Goal: Task Accomplishment & Management: Complete application form

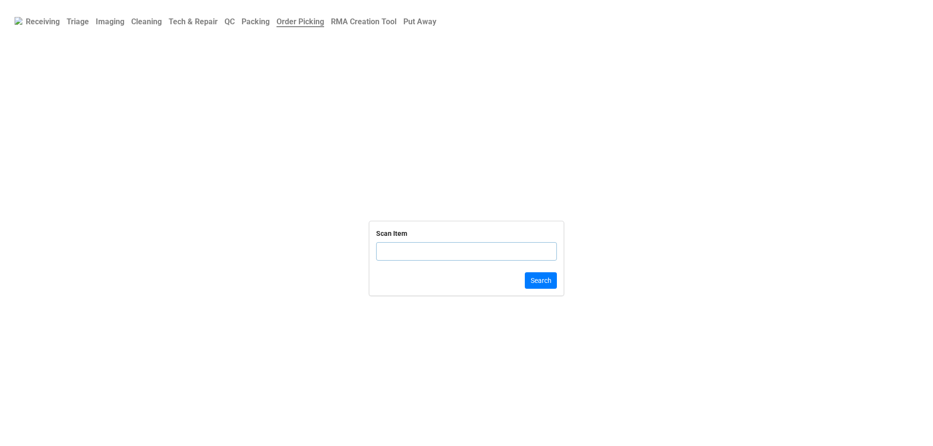
click at [416, 252] on input "text" at bounding box center [466, 251] width 181 height 18
click button "Search" at bounding box center [541, 280] width 32 height 17
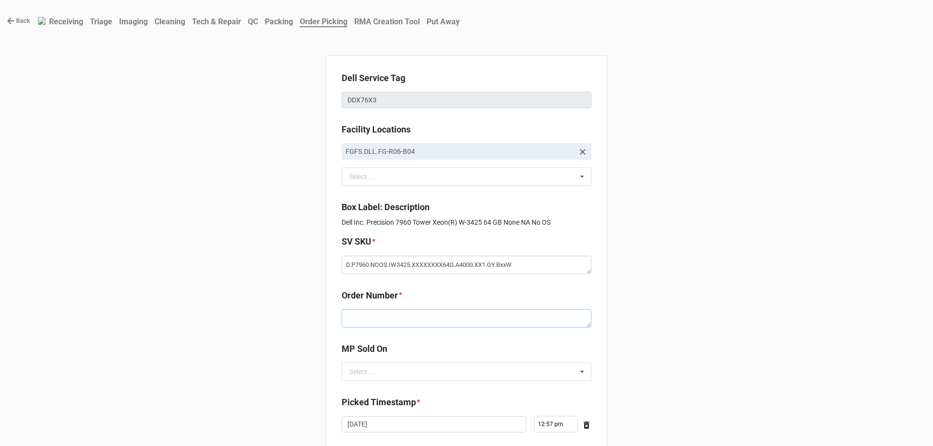
click at [387, 315] on textarea at bounding box center [466, 318] width 250 height 18
paste textarea "5034302"
type textarea "x"
type textarea "5034302"
click at [380, 370] on input "text" at bounding box center [466, 371] width 249 height 17
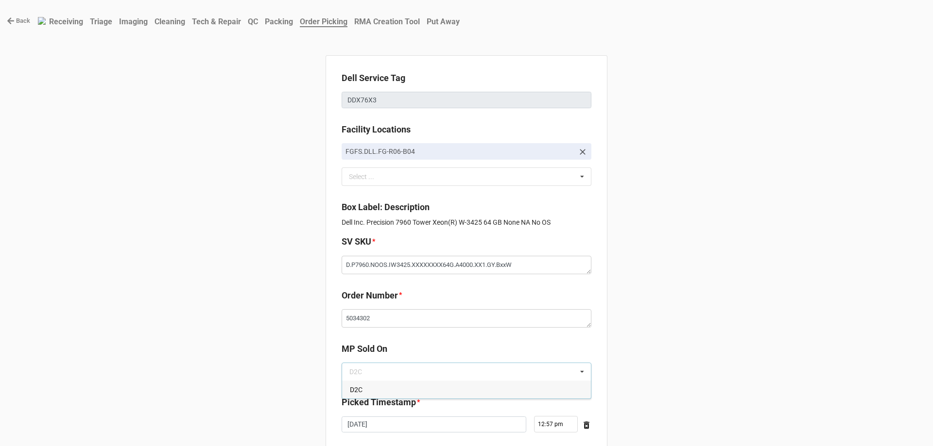
click at [381, 383] on div "D2C" at bounding box center [466, 390] width 249 height 18
type textarea "x"
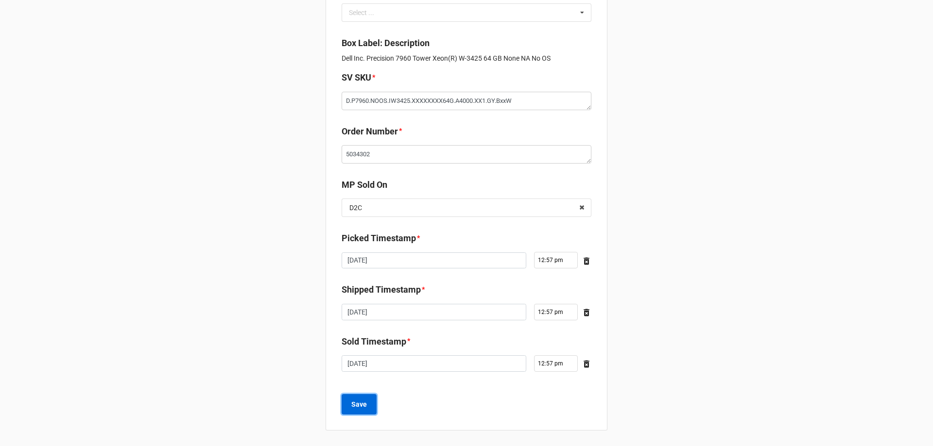
click at [359, 407] on b "Save" at bounding box center [359, 405] width 16 height 10
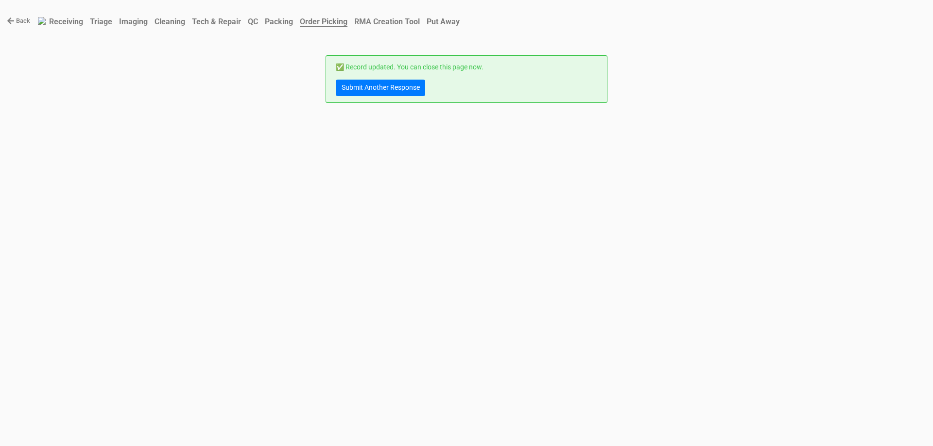
scroll to position [0, 0]
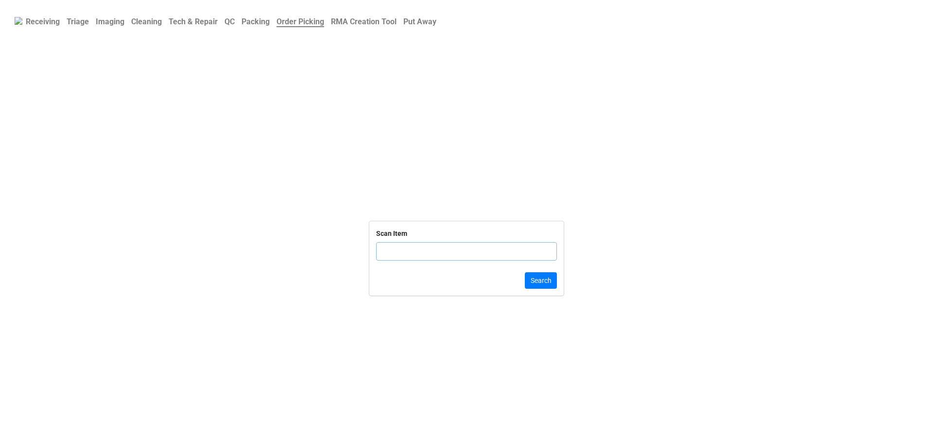
click at [435, 254] on input "text" at bounding box center [466, 251] width 181 height 18
click button "Search" at bounding box center [541, 280] width 32 height 17
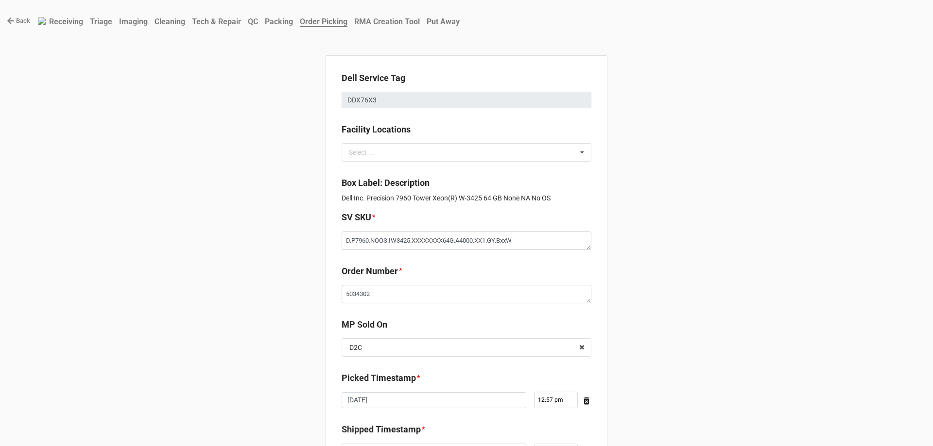
type textarea "x"
click at [21, 23] on link "Back" at bounding box center [18, 21] width 23 height 10
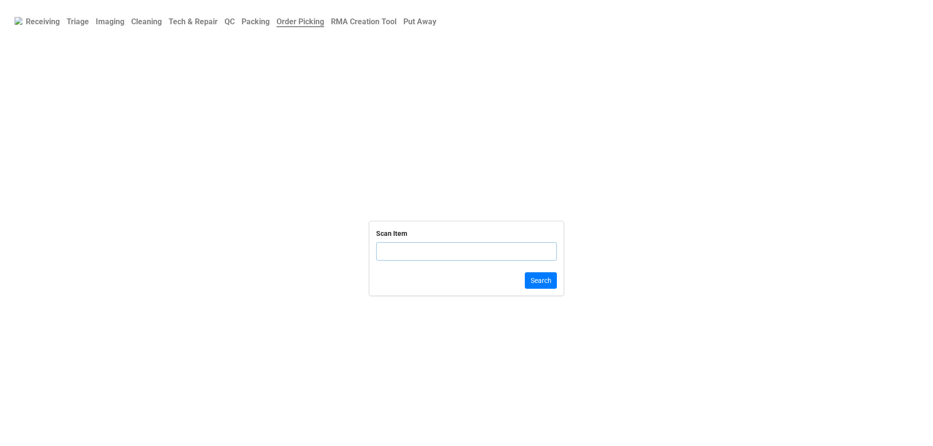
click at [411, 247] on input "text" at bounding box center [466, 251] width 181 height 18
click at [236, 28] on link "QC" at bounding box center [229, 21] width 17 height 19
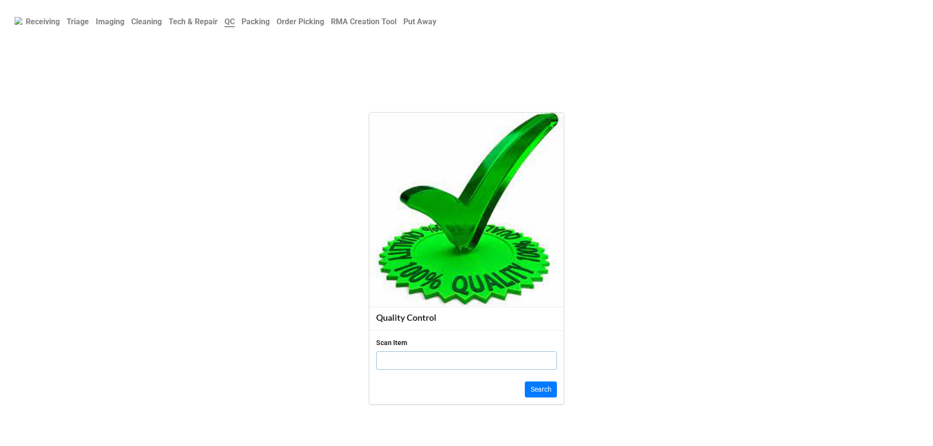
click at [427, 361] on input "text" at bounding box center [466, 361] width 181 height 18
type input "c83mrt3"
click at [533, 389] on button "Search" at bounding box center [541, 390] width 32 height 17
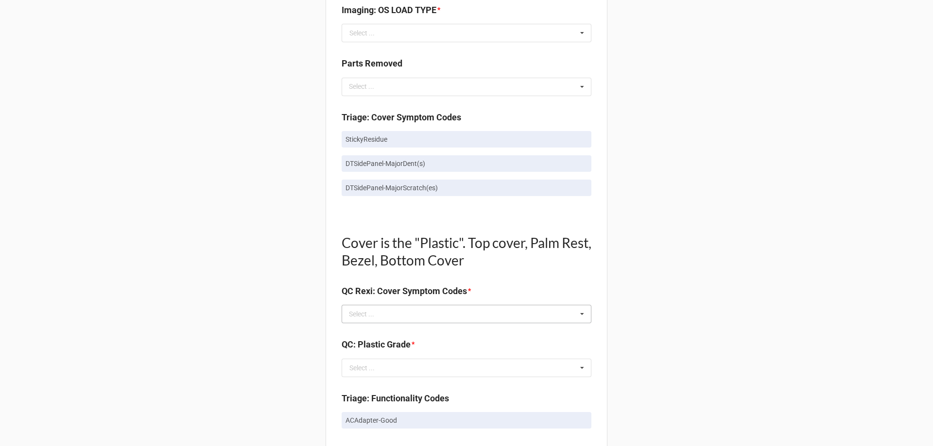
scroll to position [534, 0]
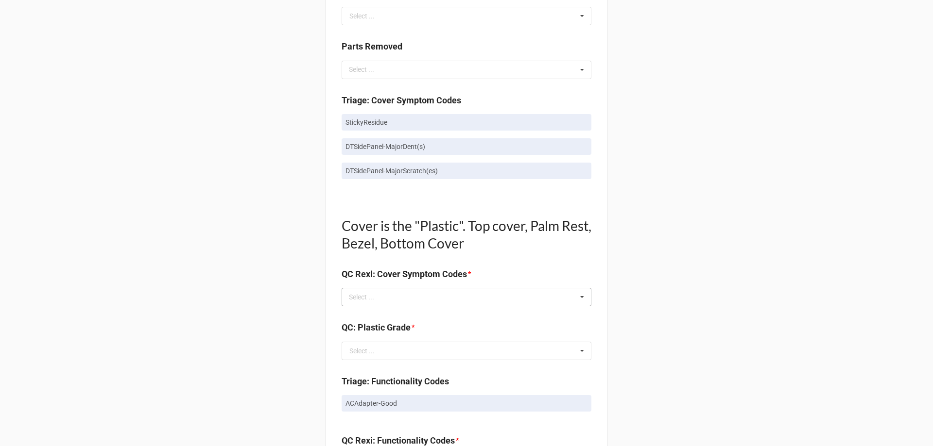
click at [458, 305] on div "Select ... No results found." at bounding box center [466, 297] width 250 height 18
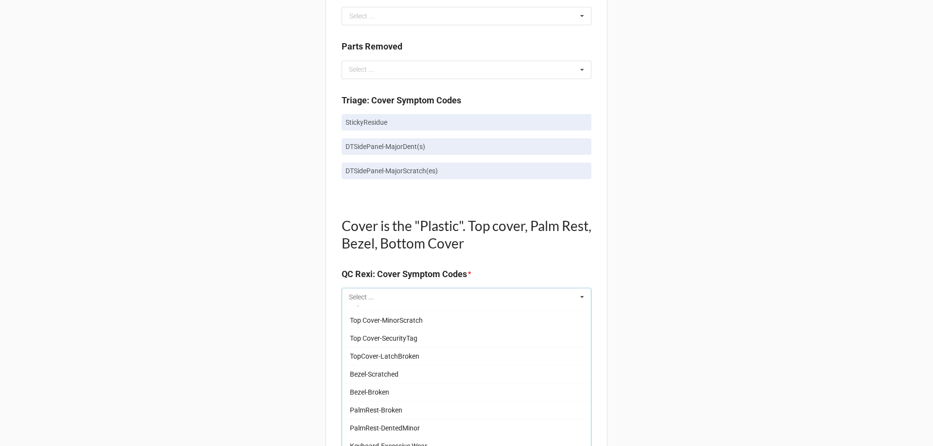
scroll to position [0, 0]
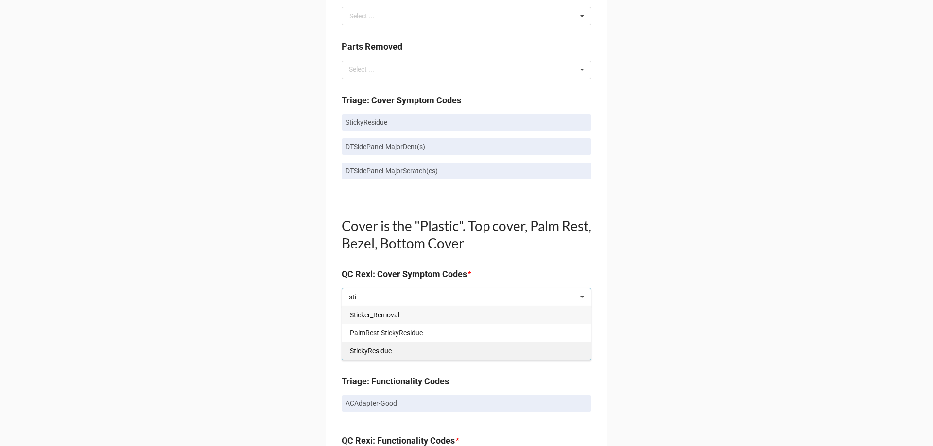
type input "sti"
click at [482, 356] on div "StickyResidue" at bounding box center [466, 351] width 249 height 18
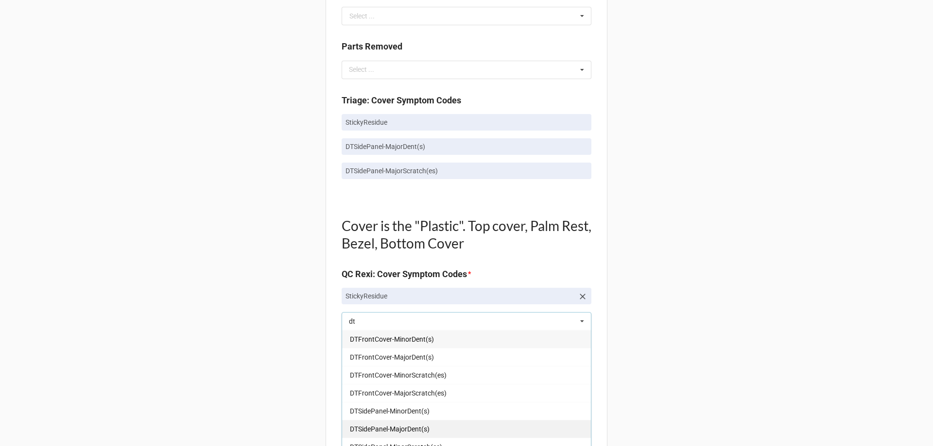
type input "dt"
click at [440, 428] on div "DTSidePanel-MajorDent(s)" at bounding box center [466, 429] width 249 height 18
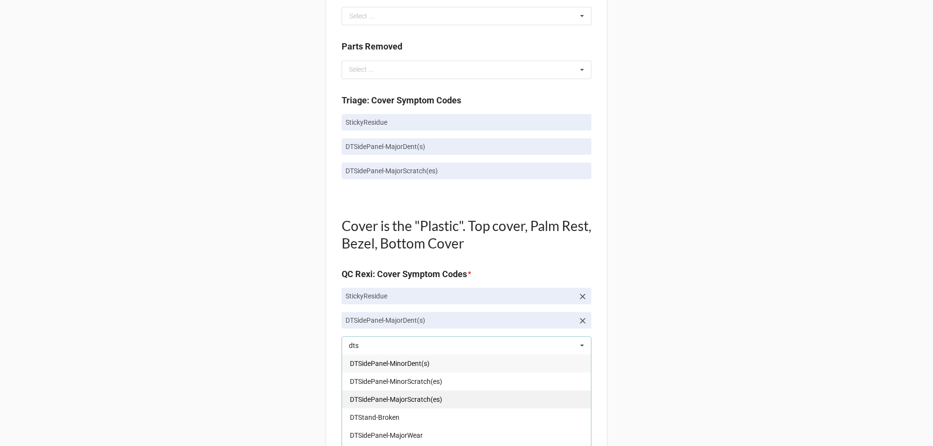
type input "dts"
click at [429, 403] on span "DTSidePanel-MajorScratch(es)" at bounding box center [396, 400] width 92 height 8
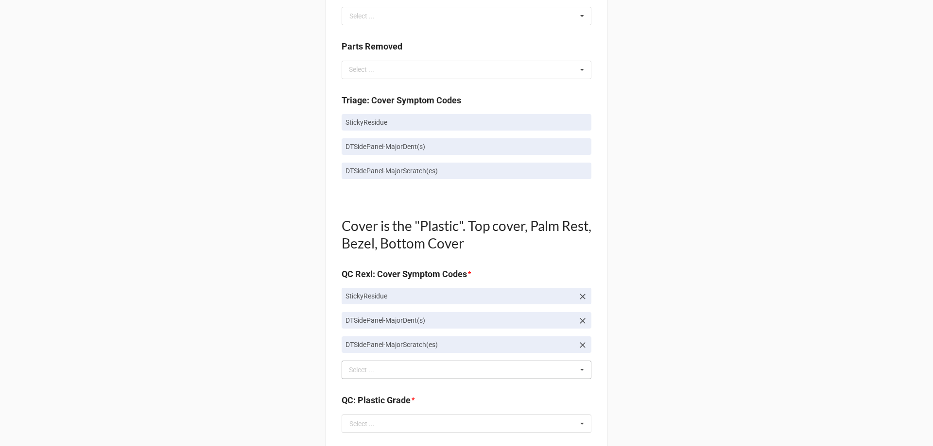
click at [155, 354] on div "Back Receiving Triage Imaging Cleaning Tech & Repair QC Packing Order Picking R…" at bounding box center [466, 351] width 933 height 1771
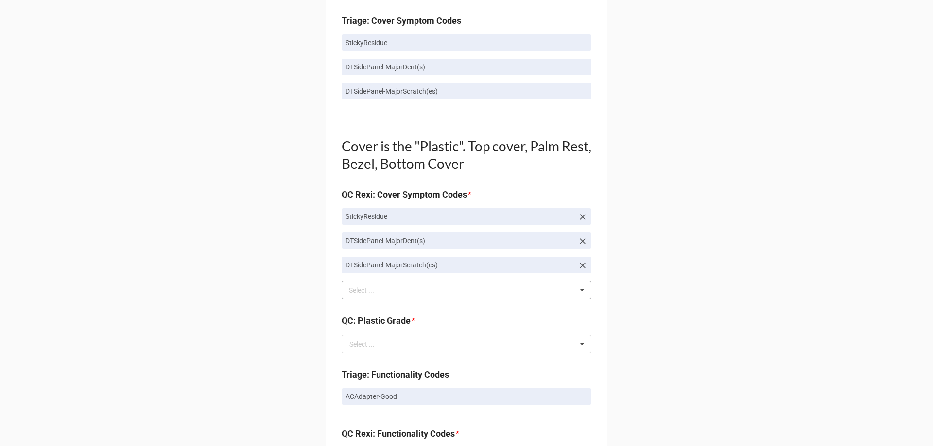
scroll to position [631, 0]
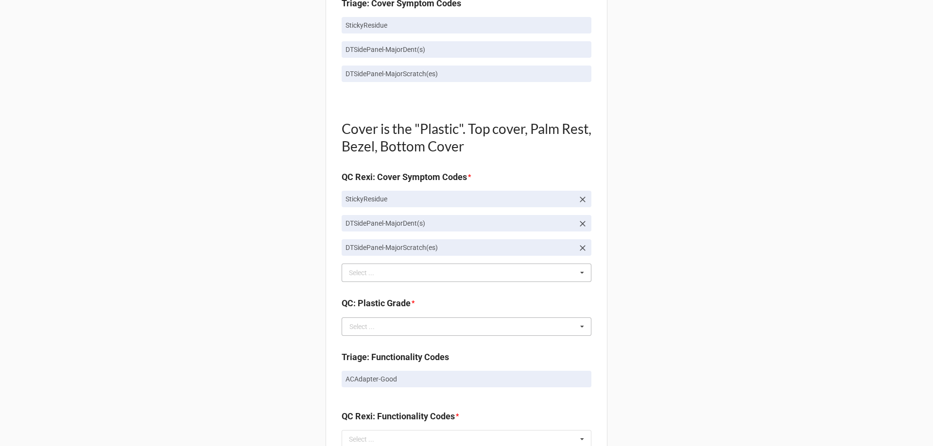
click at [349, 323] on div "Select ..." at bounding box center [361, 326] width 25 height 7
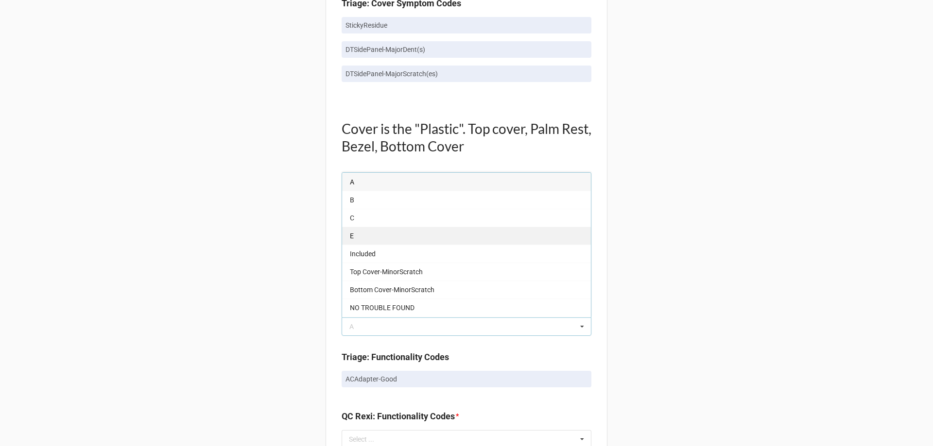
click at [368, 243] on div "E" at bounding box center [466, 236] width 249 height 18
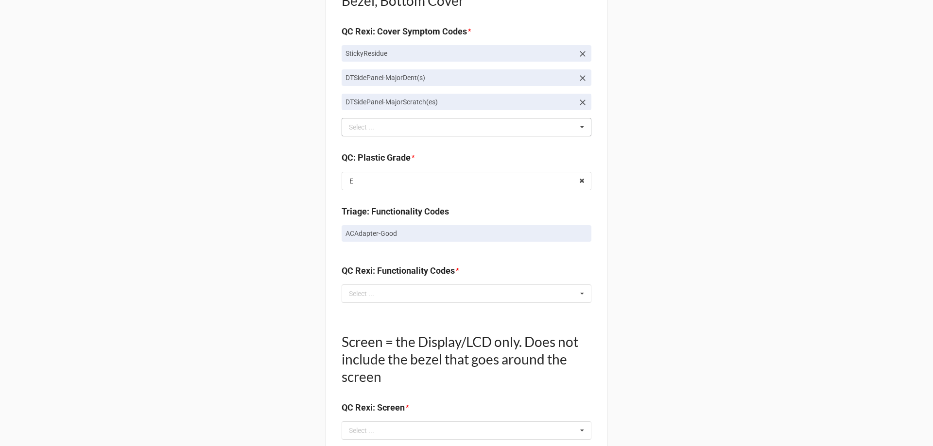
scroll to position [826, 0]
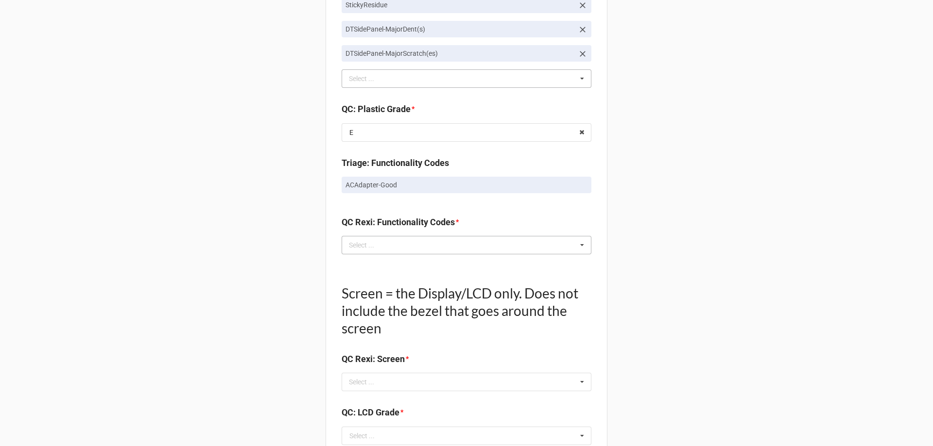
click at [376, 249] on div "Select ..." at bounding box center [367, 244] width 42 height 11
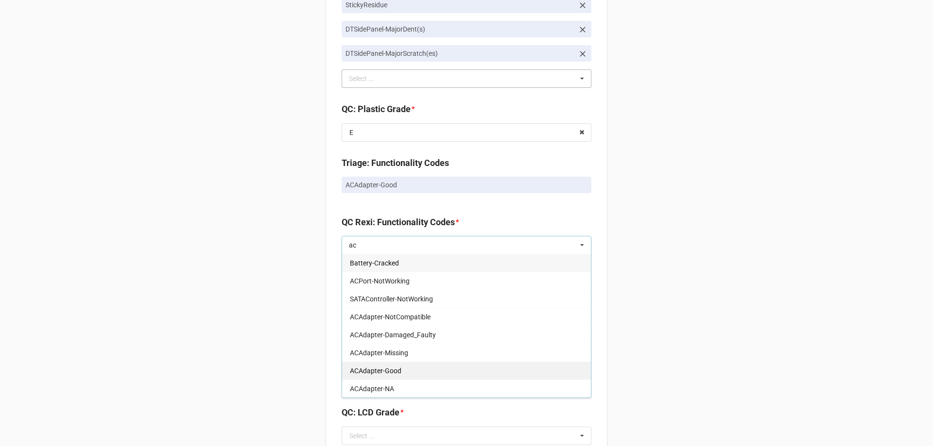
type input "ac"
click at [372, 378] on div "ACAdapter-Good" at bounding box center [466, 371] width 249 height 18
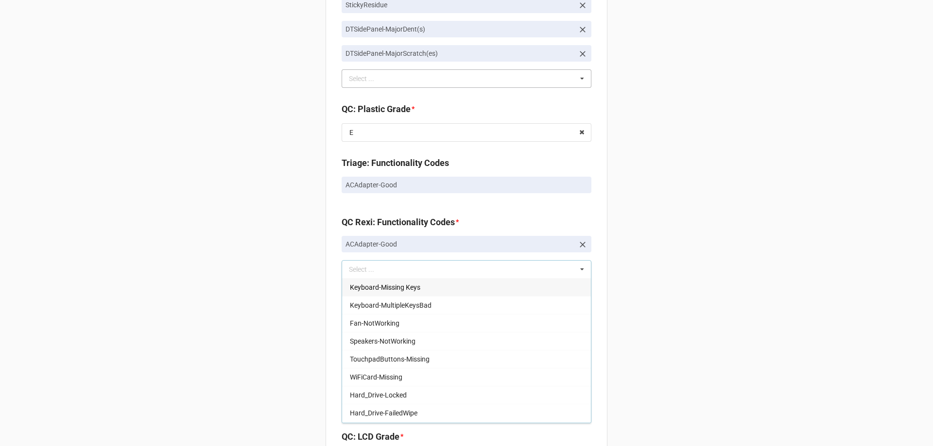
click at [284, 364] on div "Back Receiving Triage Imaging Cleaning Tech & Repair QC Packing Order Picking R…" at bounding box center [466, 72] width 933 height 1796
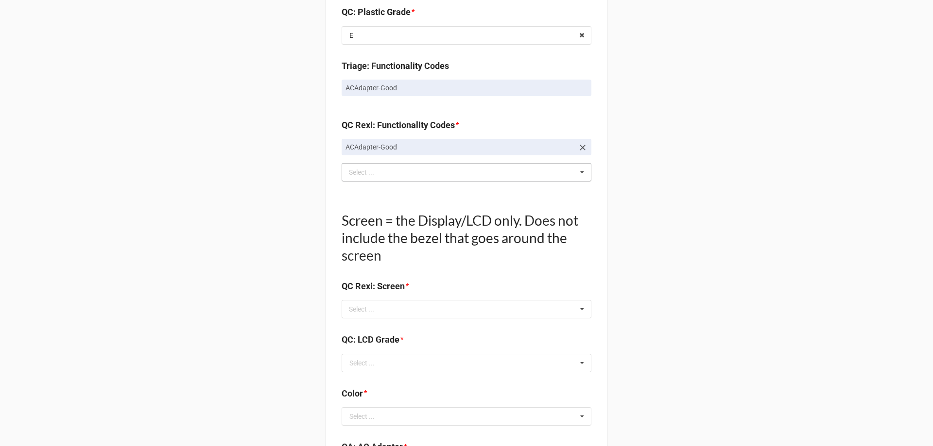
scroll to position [971, 0]
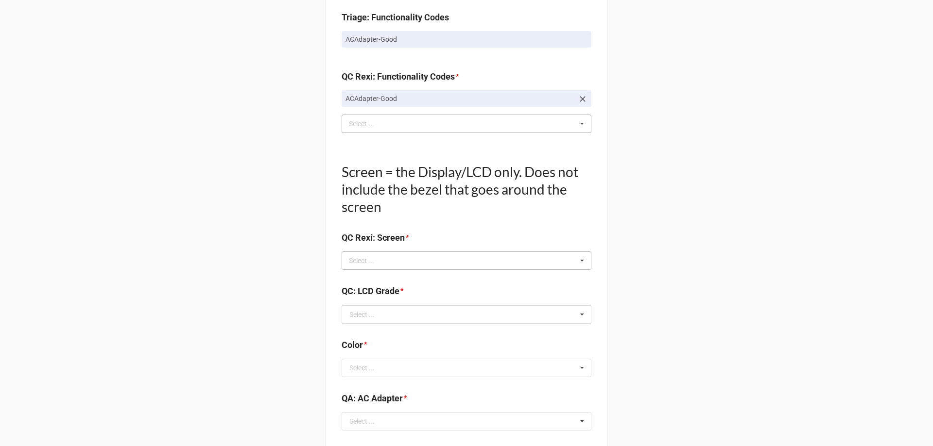
click at [362, 260] on div "Select ..." at bounding box center [367, 260] width 42 height 11
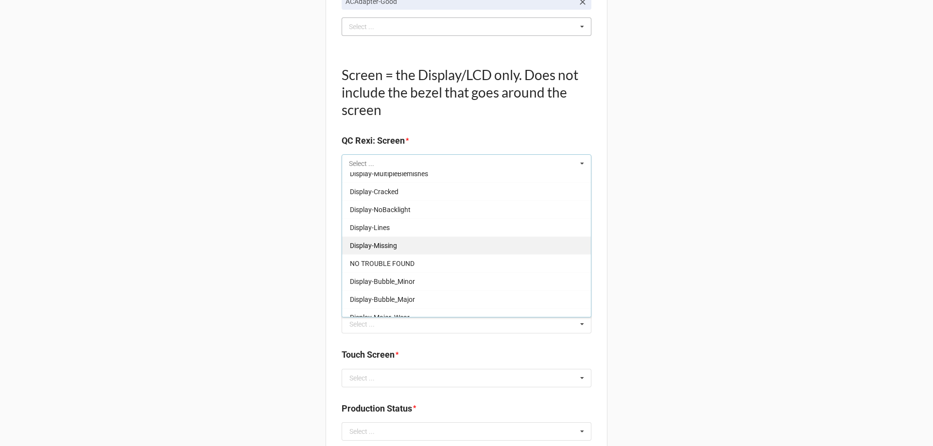
scroll to position [161, 0]
click at [404, 251] on span "NO TROUBLE FOUND" at bounding box center [382, 255] width 65 height 8
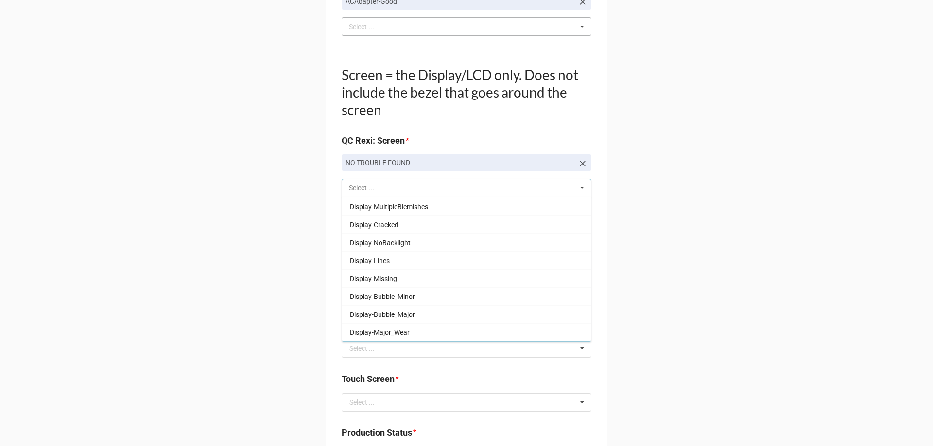
scroll to position [143, 0]
drag, startPoint x: 235, startPoint y: 275, endPoint x: 242, endPoint y: 275, distance: 6.8
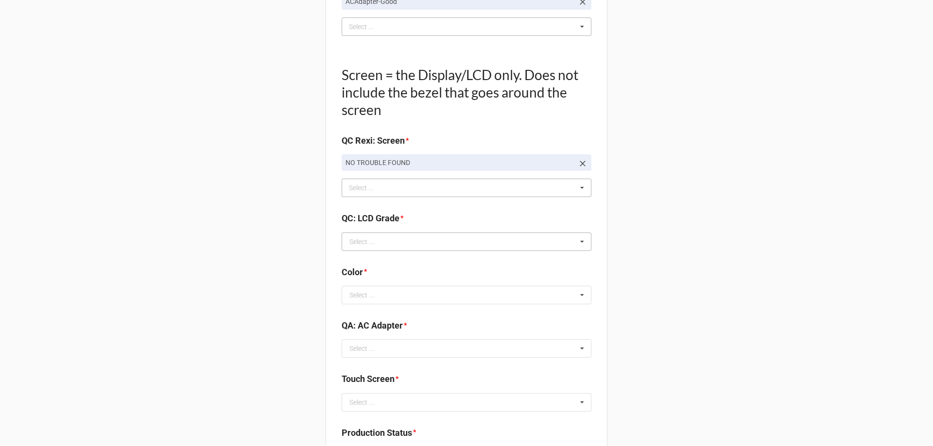
click at [375, 251] on div "Select ... A B C E NA Bottom Cover-MinorScratch DTFrontCover-MinorScratch(es),D…" at bounding box center [466, 242] width 250 height 18
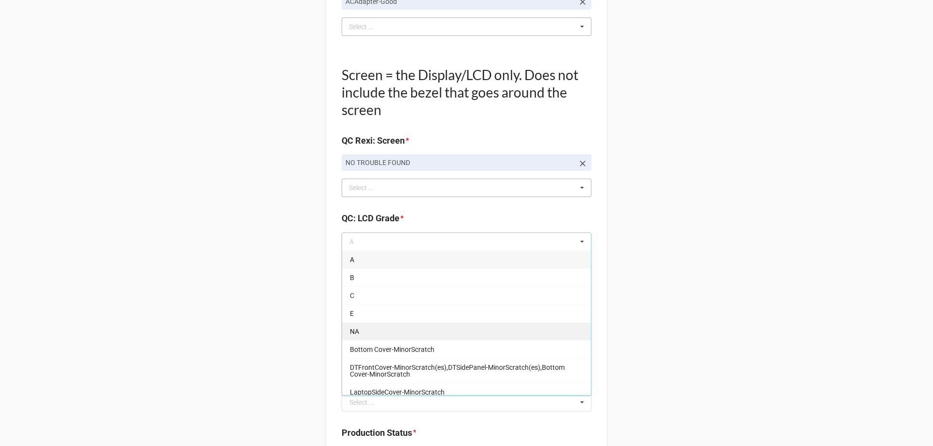
click at [369, 324] on div "NA" at bounding box center [466, 331] width 249 height 18
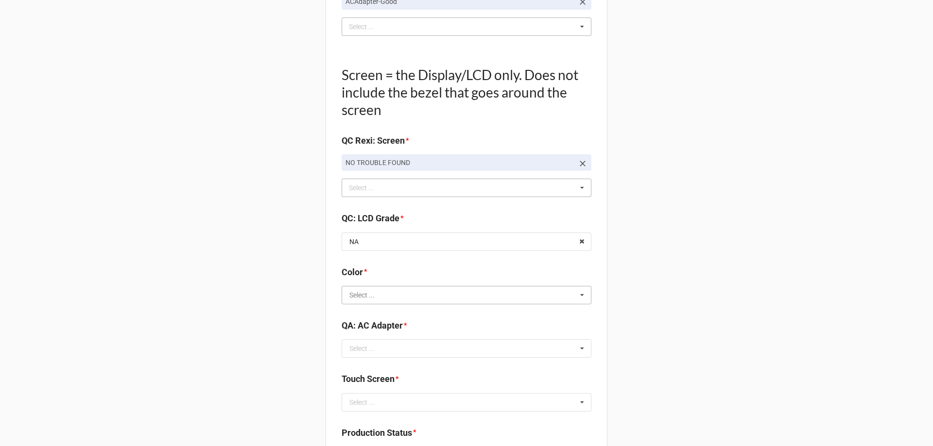
click at [397, 292] on input "text" at bounding box center [466, 295] width 249 height 17
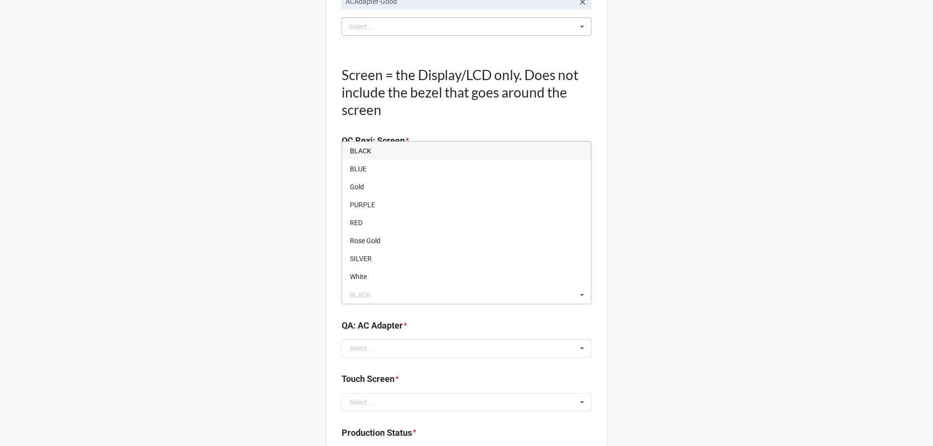
click at [370, 154] on div "BLACK" at bounding box center [466, 151] width 249 height 18
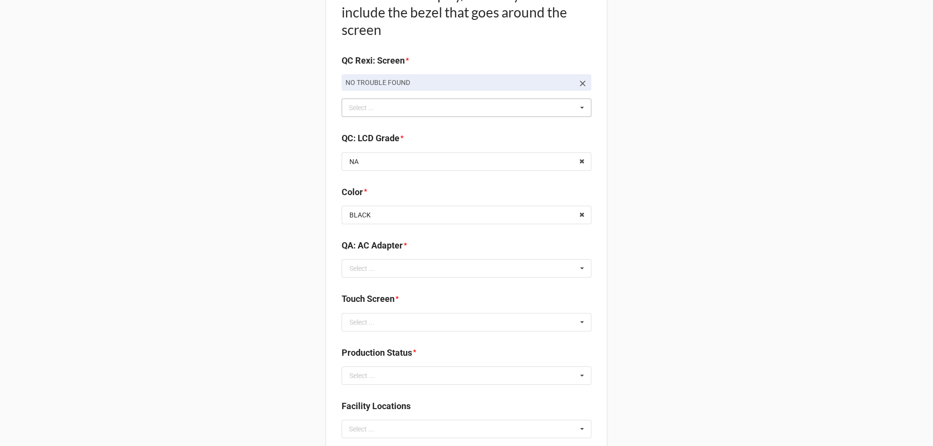
scroll to position [1166, 0]
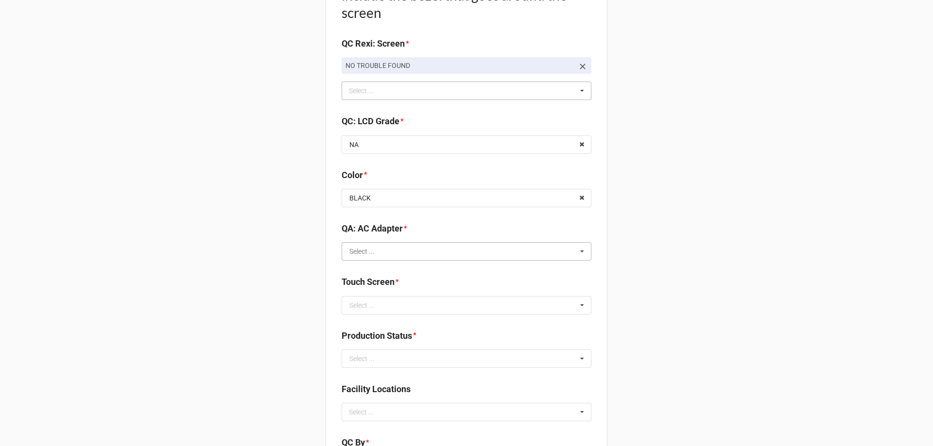
click at [418, 260] on input "text" at bounding box center [466, 251] width 249 height 17
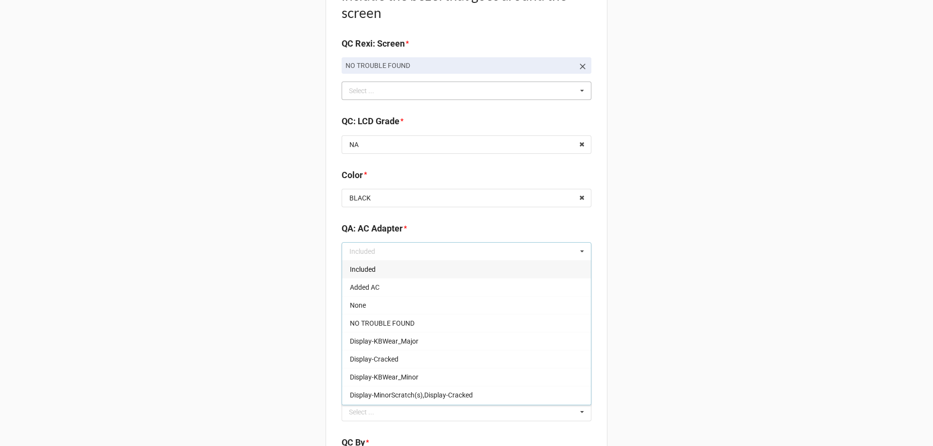
click at [413, 277] on div "Included" at bounding box center [466, 269] width 249 height 18
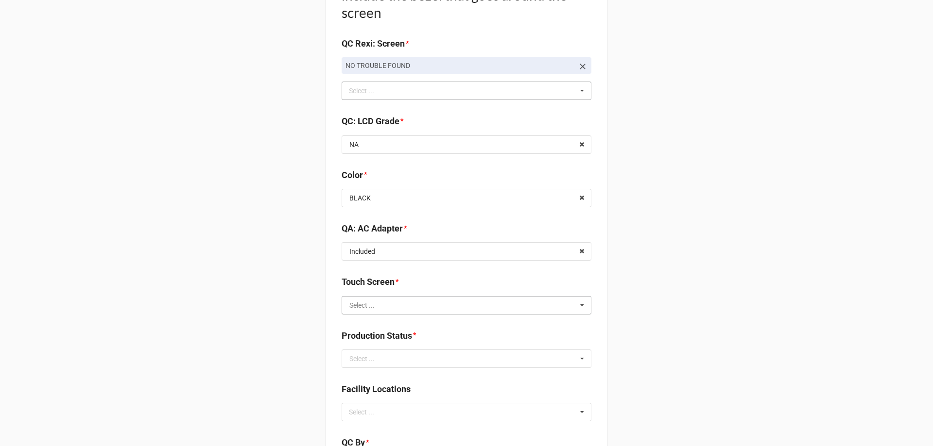
click at [400, 301] on input "text" at bounding box center [466, 305] width 249 height 17
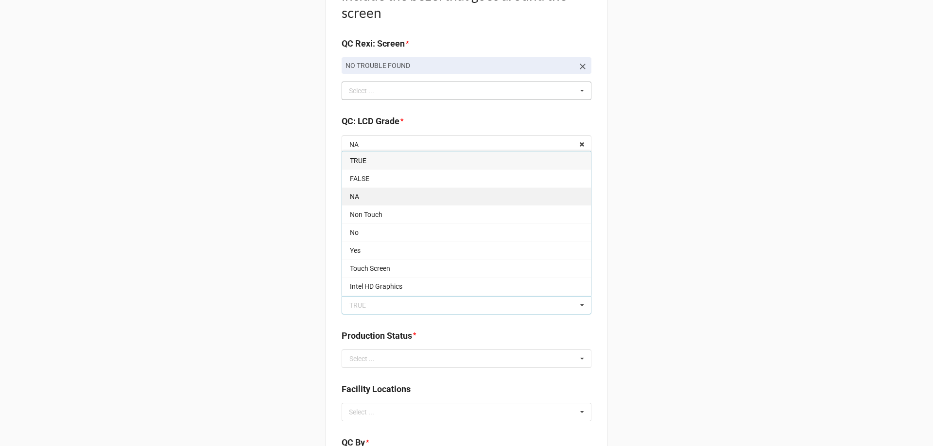
click at [387, 199] on div "NA" at bounding box center [466, 196] width 249 height 18
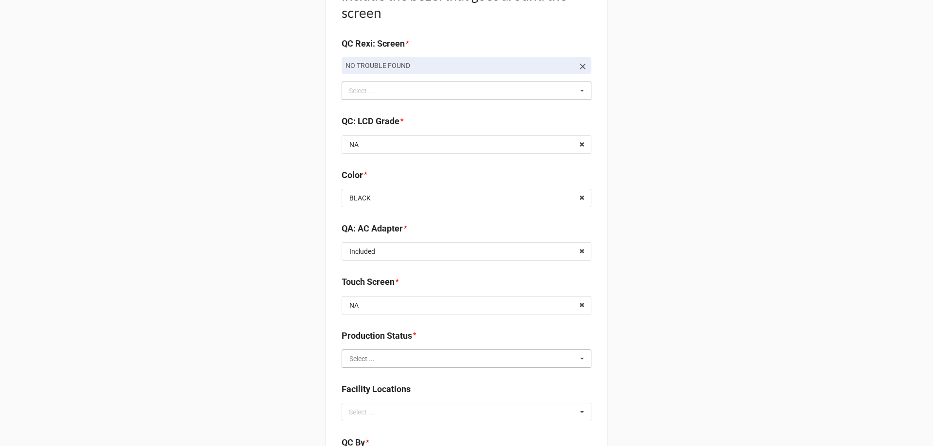
click at [411, 365] on input "text" at bounding box center [466, 358] width 249 height 17
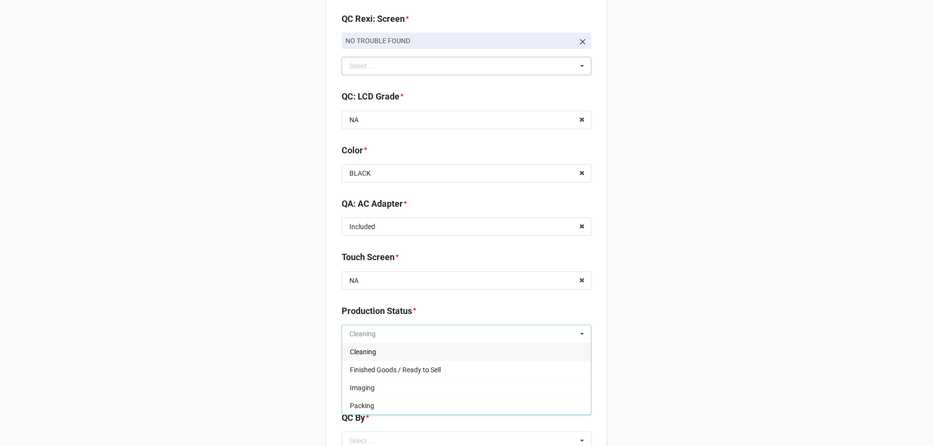
scroll to position [1214, 0]
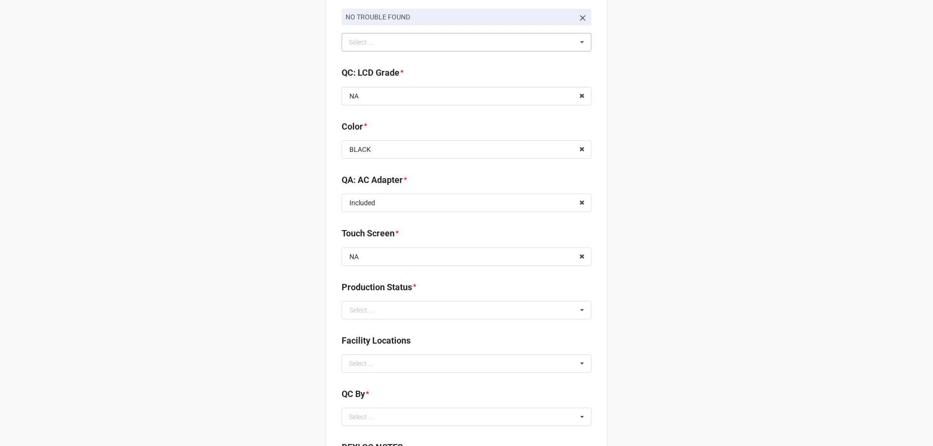
click at [368, 309] on div "Select ..." at bounding box center [361, 310] width 25 height 7
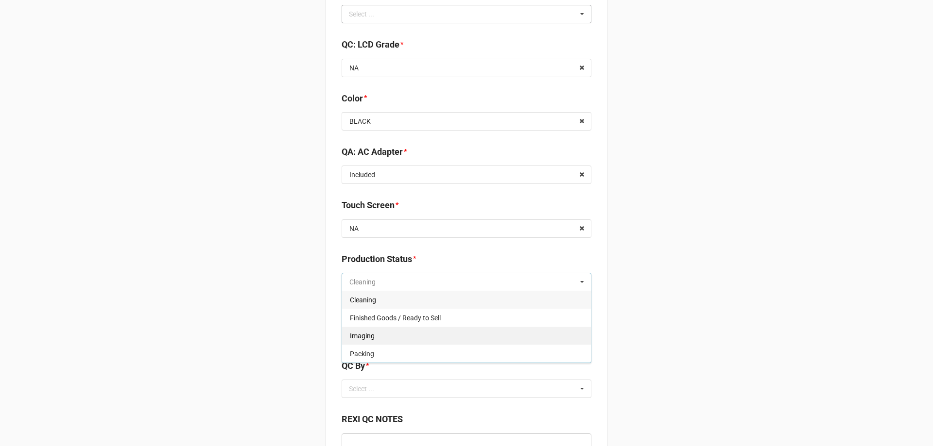
scroll to position [1263, 0]
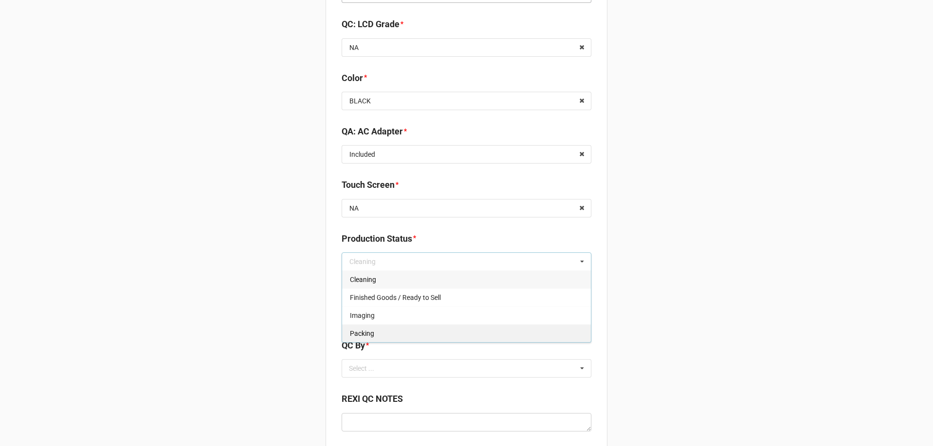
click at [356, 337] on span "Packing" at bounding box center [362, 334] width 24 height 8
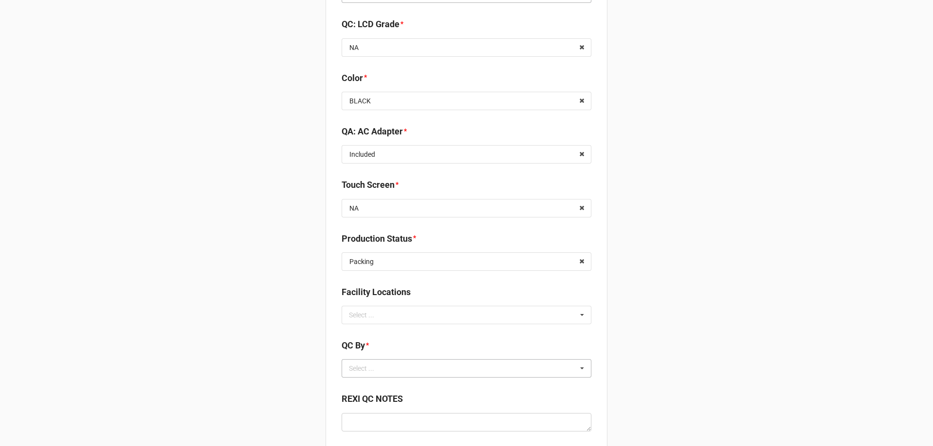
click at [363, 363] on div "Select ..." at bounding box center [367, 368] width 42 height 11
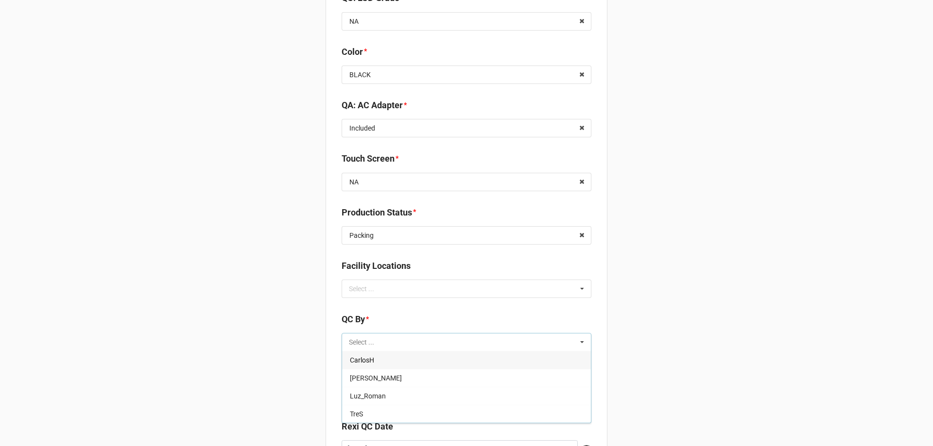
scroll to position [1311, 0]
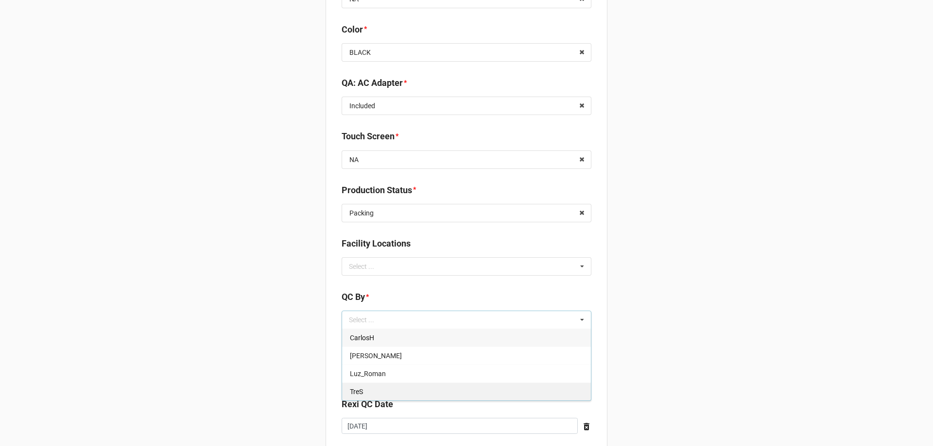
click at [373, 383] on div "TreS" at bounding box center [466, 392] width 249 height 18
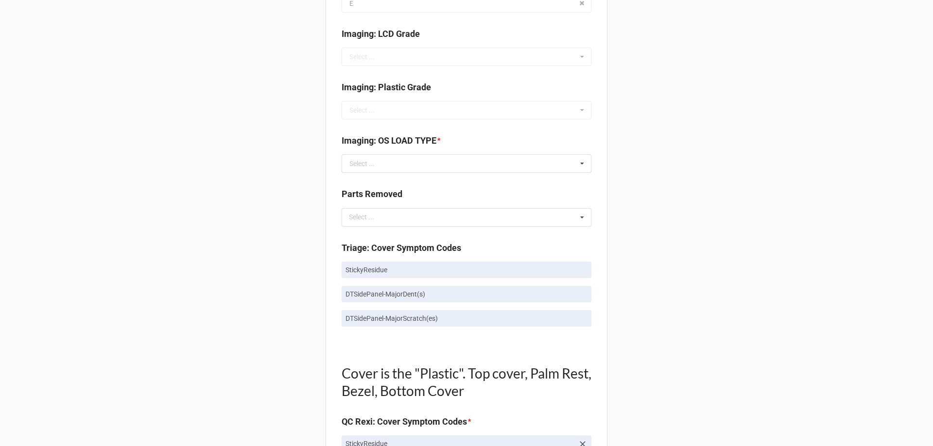
scroll to position [426, 0]
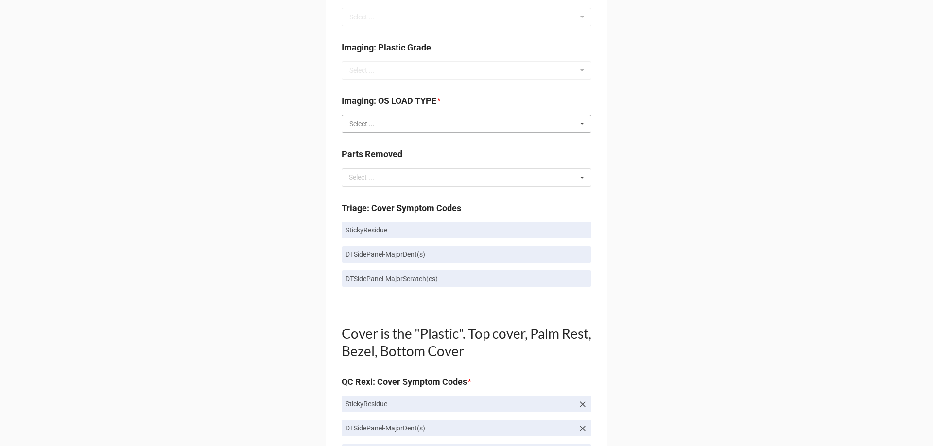
click at [384, 118] on input "text" at bounding box center [466, 123] width 249 height 17
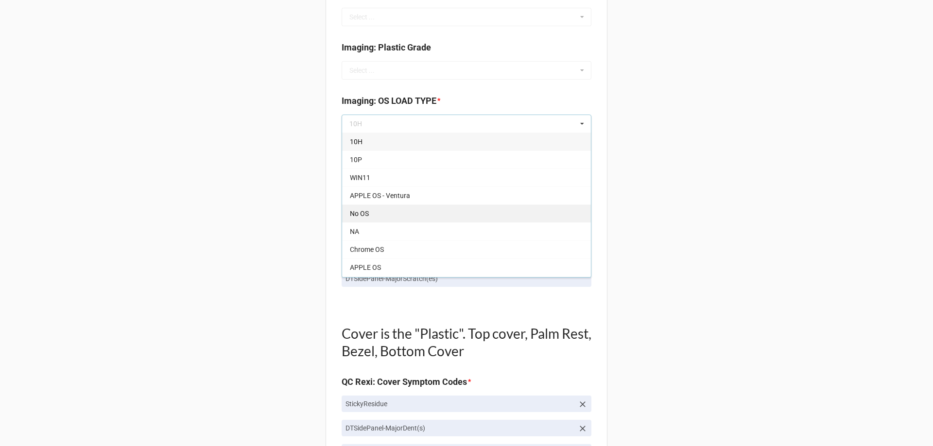
click at [365, 208] on div "No OS" at bounding box center [466, 213] width 249 height 18
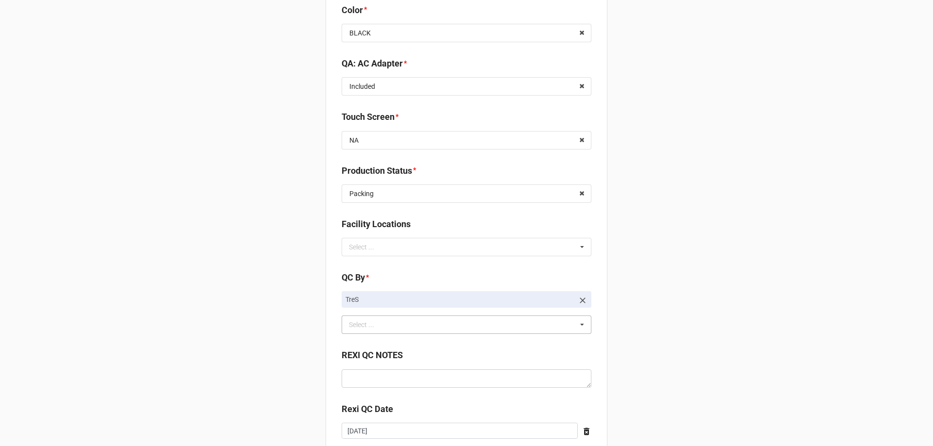
scroll to position [1398, 0]
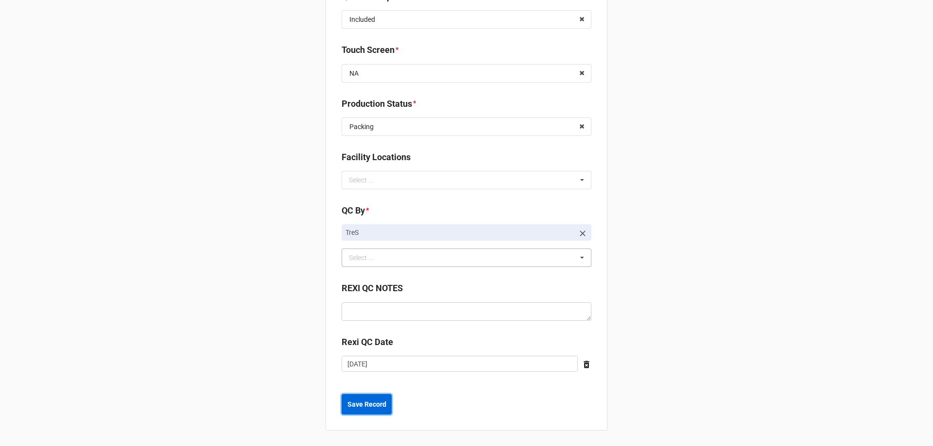
click at [365, 403] on b "Save Record" at bounding box center [366, 405] width 39 height 10
